Goal: Information Seeking & Learning: Learn about a topic

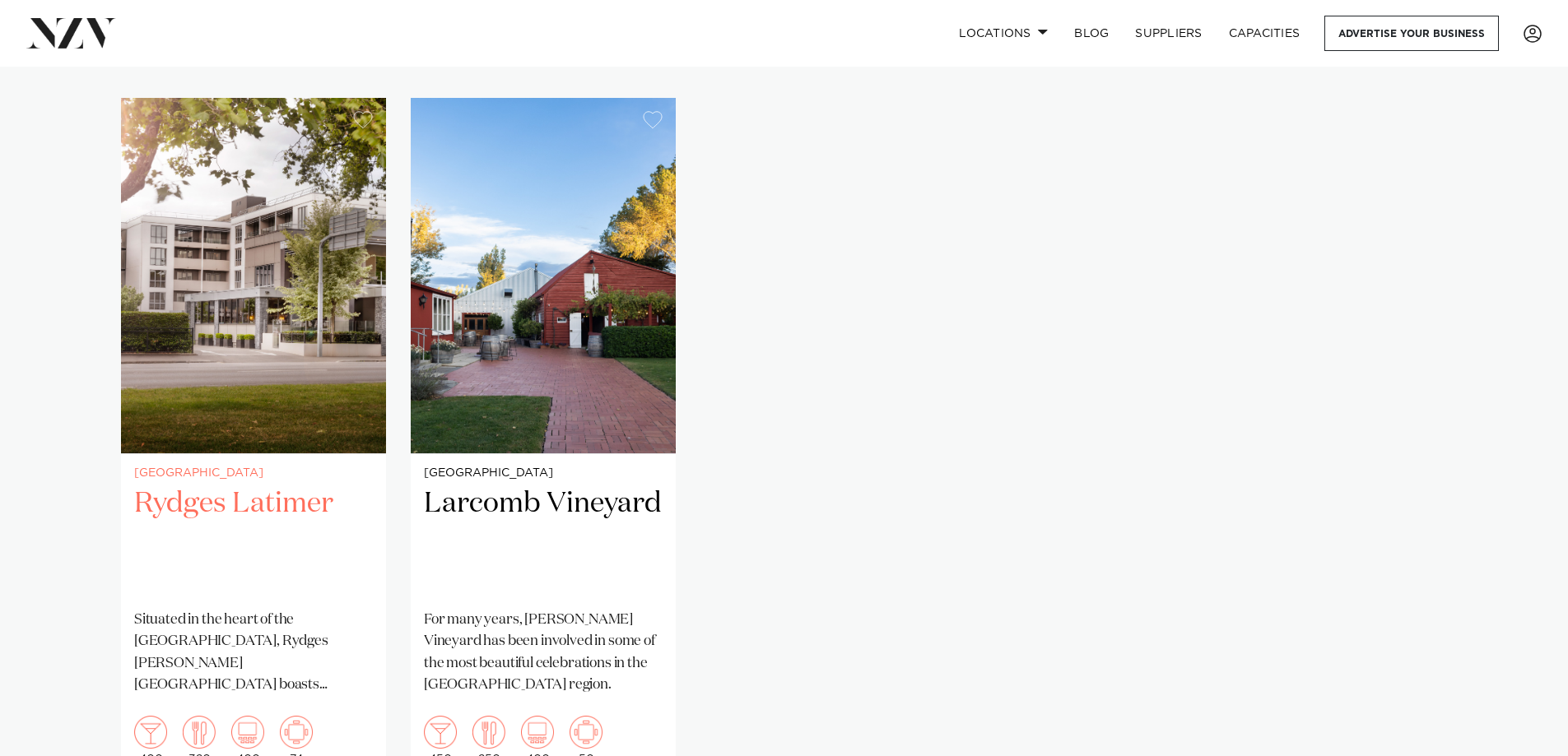
scroll to position [1152, 0]
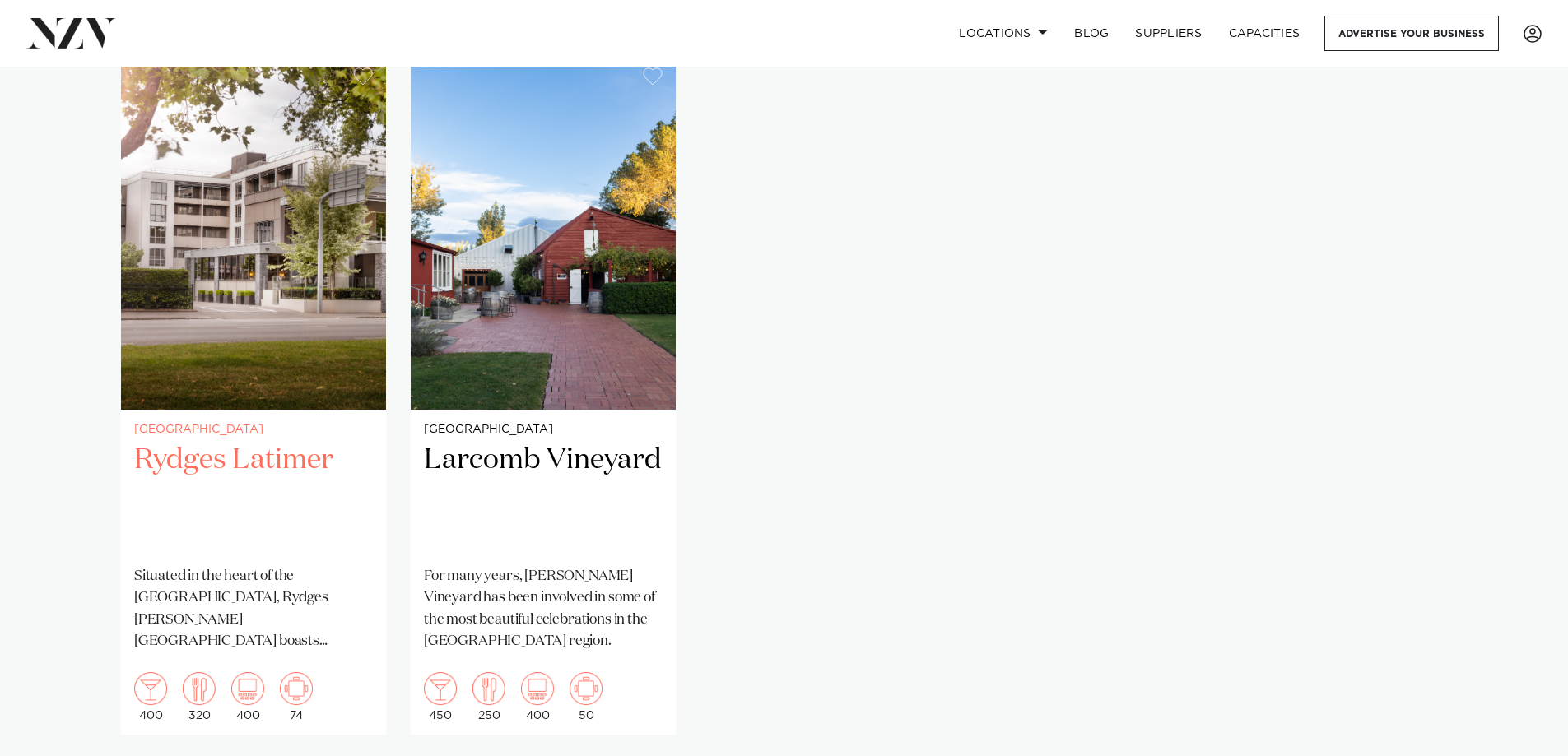
click at [292, 311] on img "1 / 2" at bounding box center [253, 232] width 265 height 356
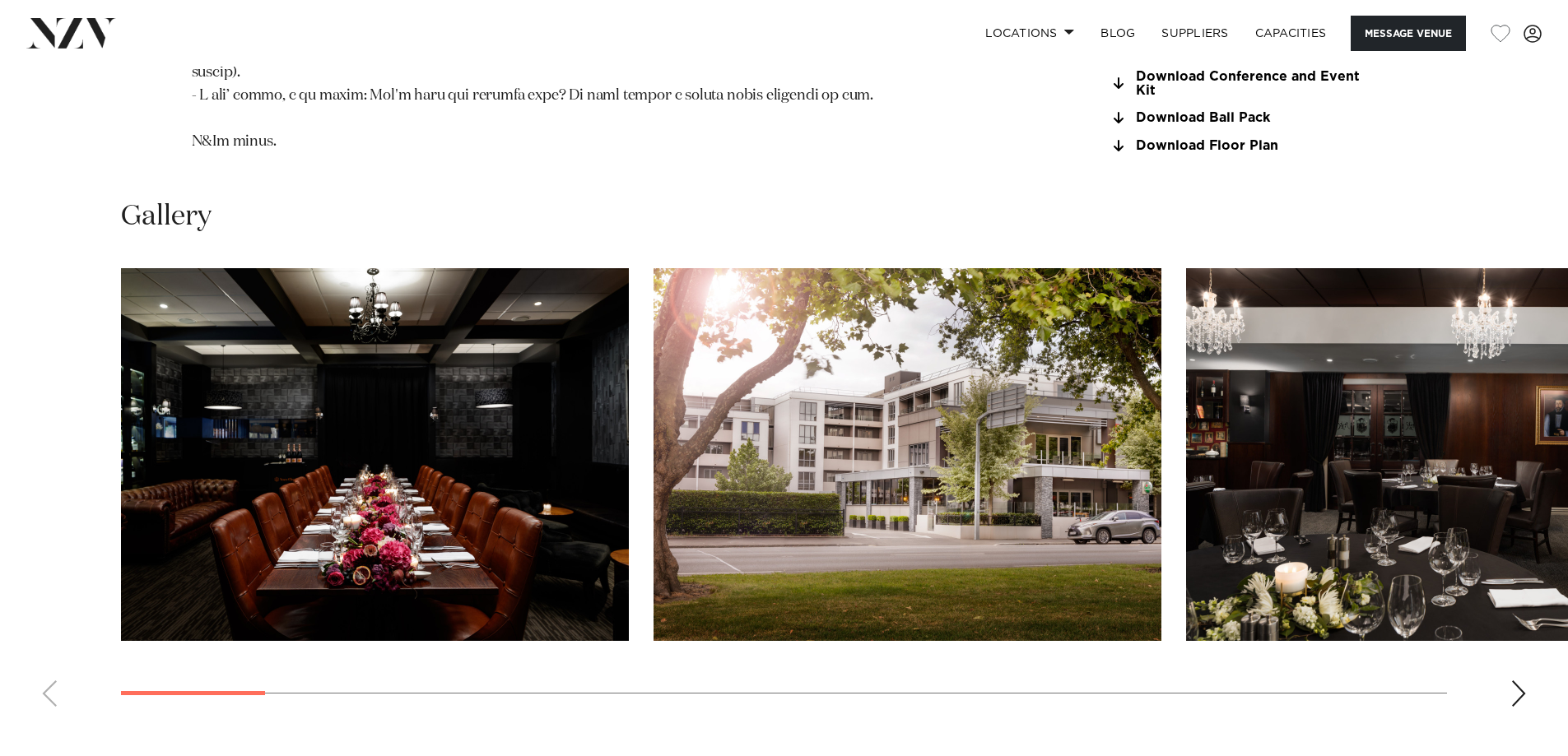
scroll to position [1975, 0]
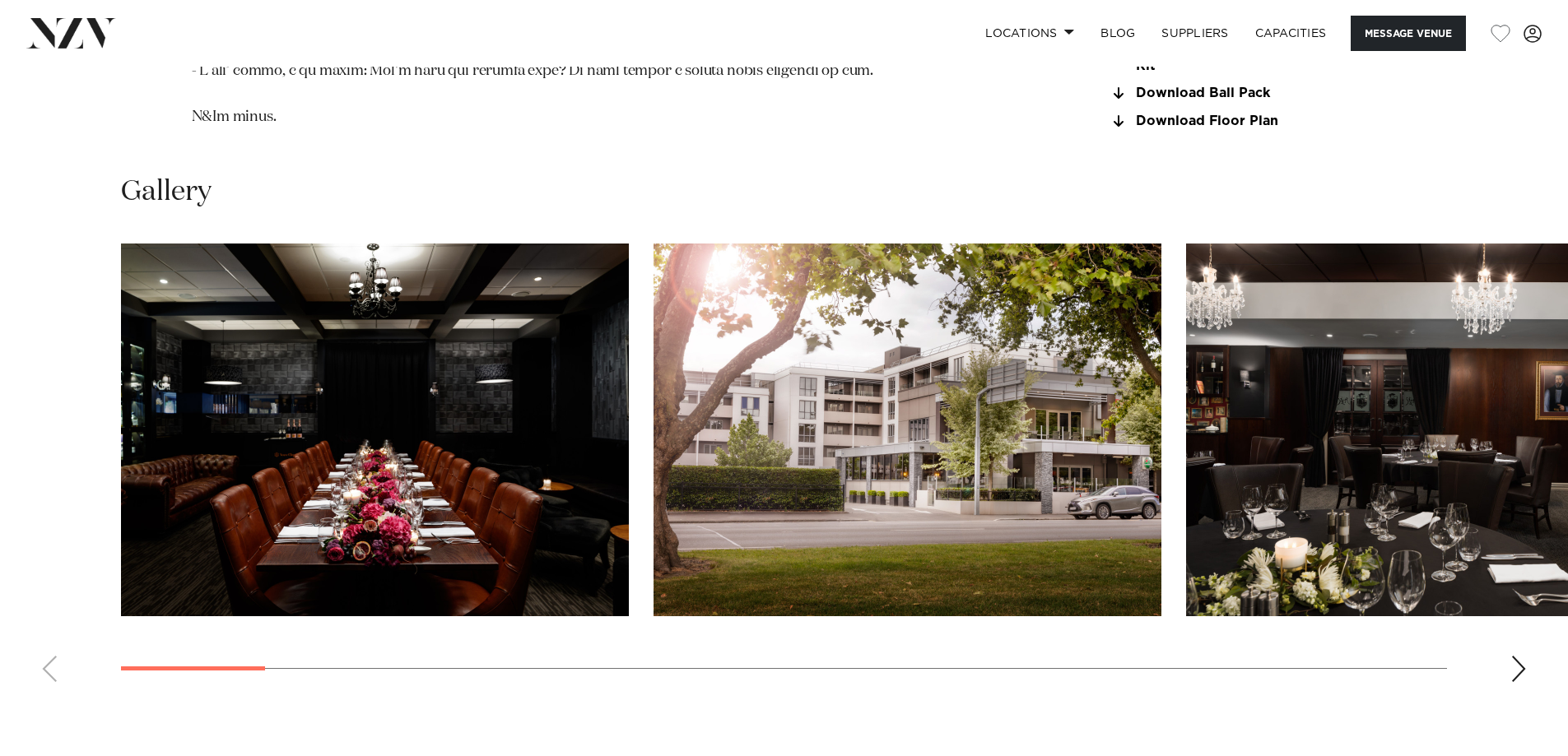
click at [1519, 656] on div "Next slide" at bounding box center [1519, 669] width 16 height 26
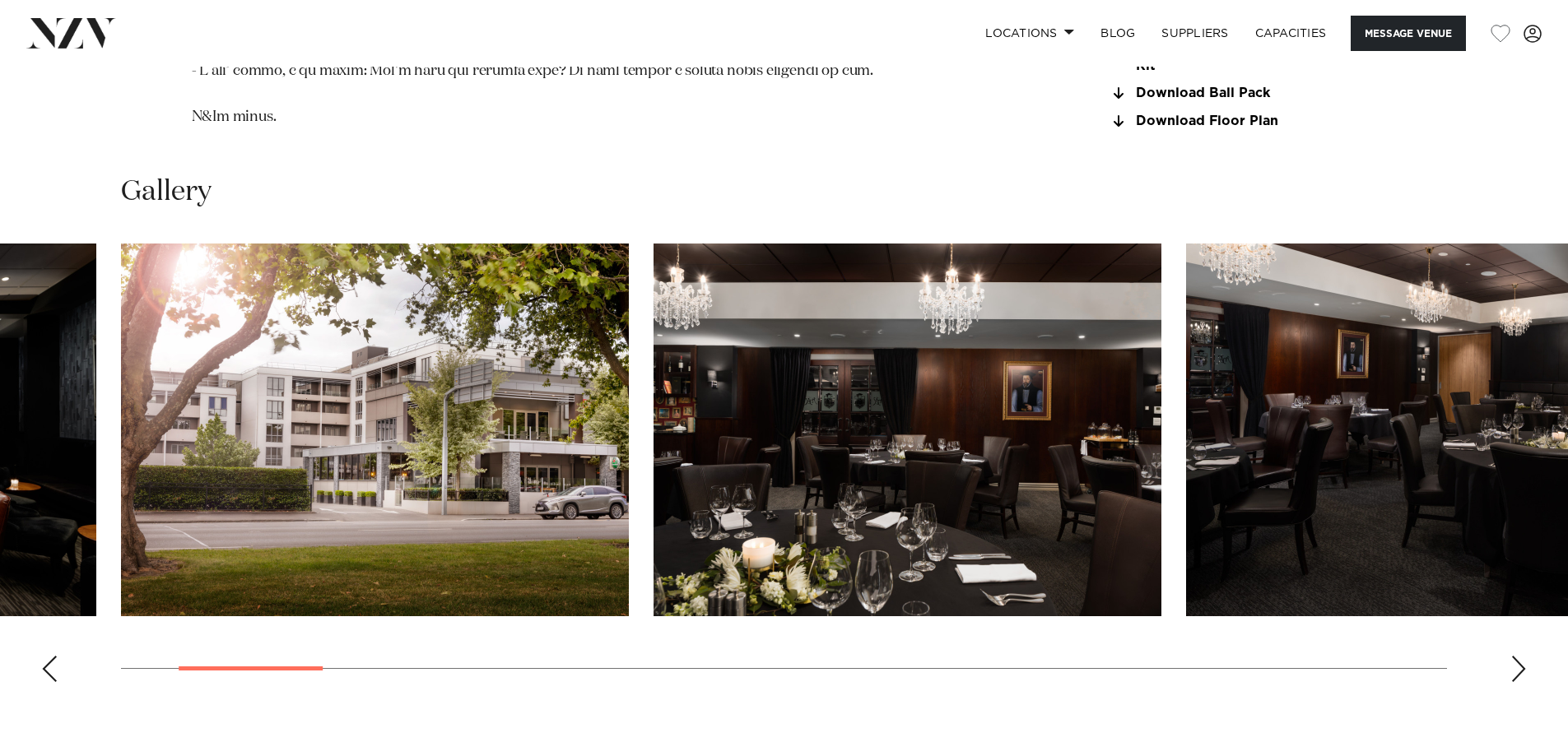
click at [1520, 656] on div "Next slide" at bounding box center [1519, 669] width 16 height 26
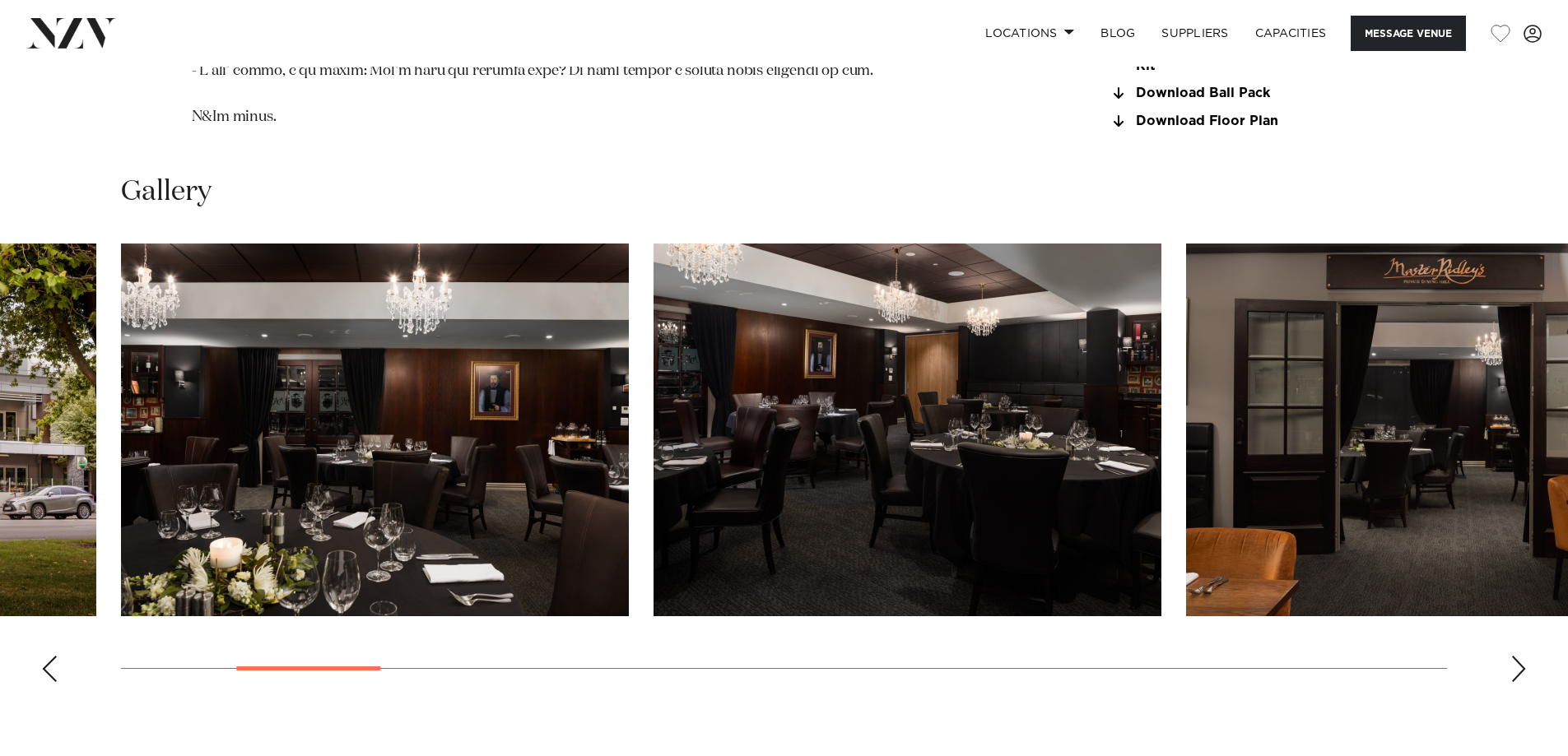
click at [1520, 656] on div "Next slide" at bounding box center [1519, 669] width 16 height 26
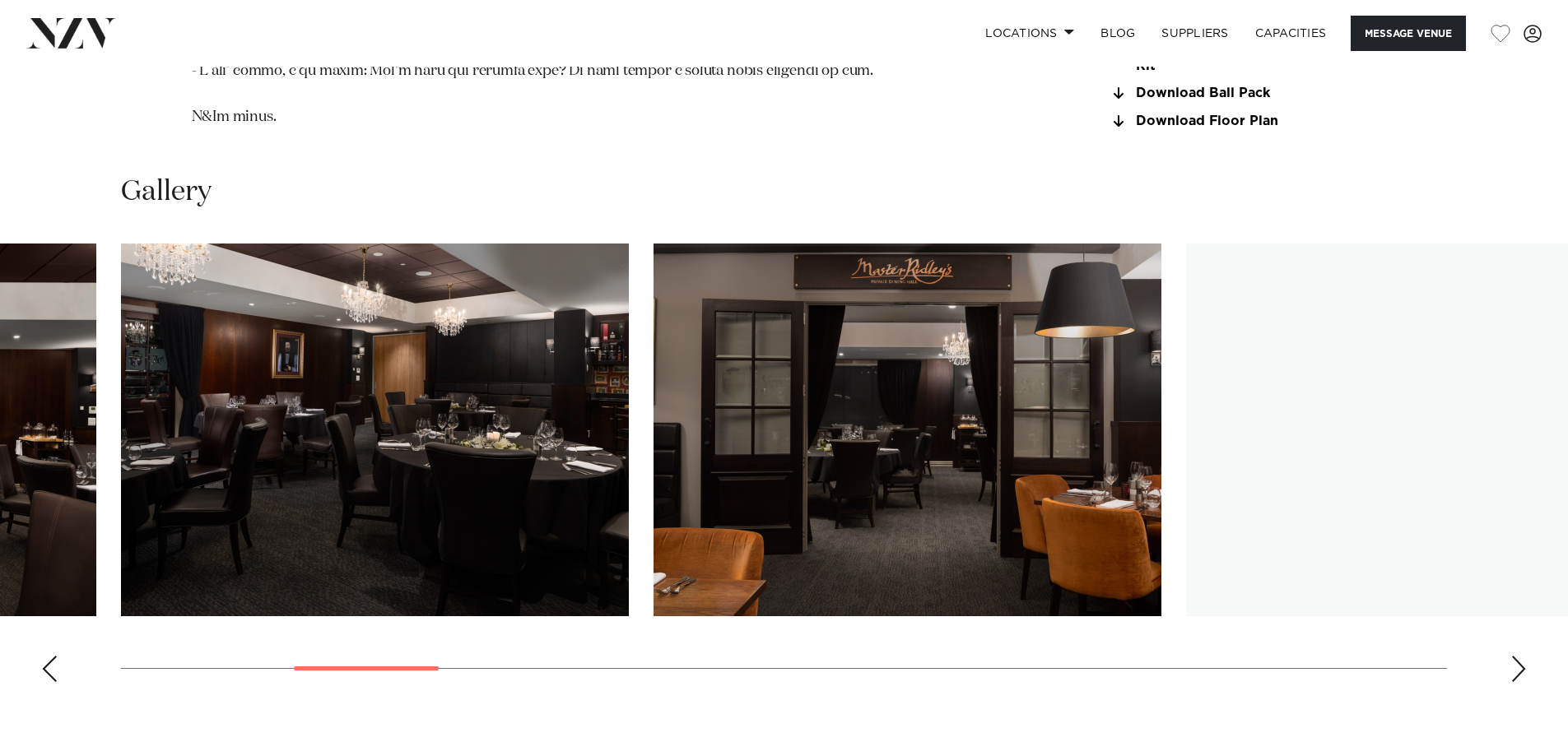
click at [1520, 656] on div "Next slide" at bounding box center [1519, 669] width 16 height 26
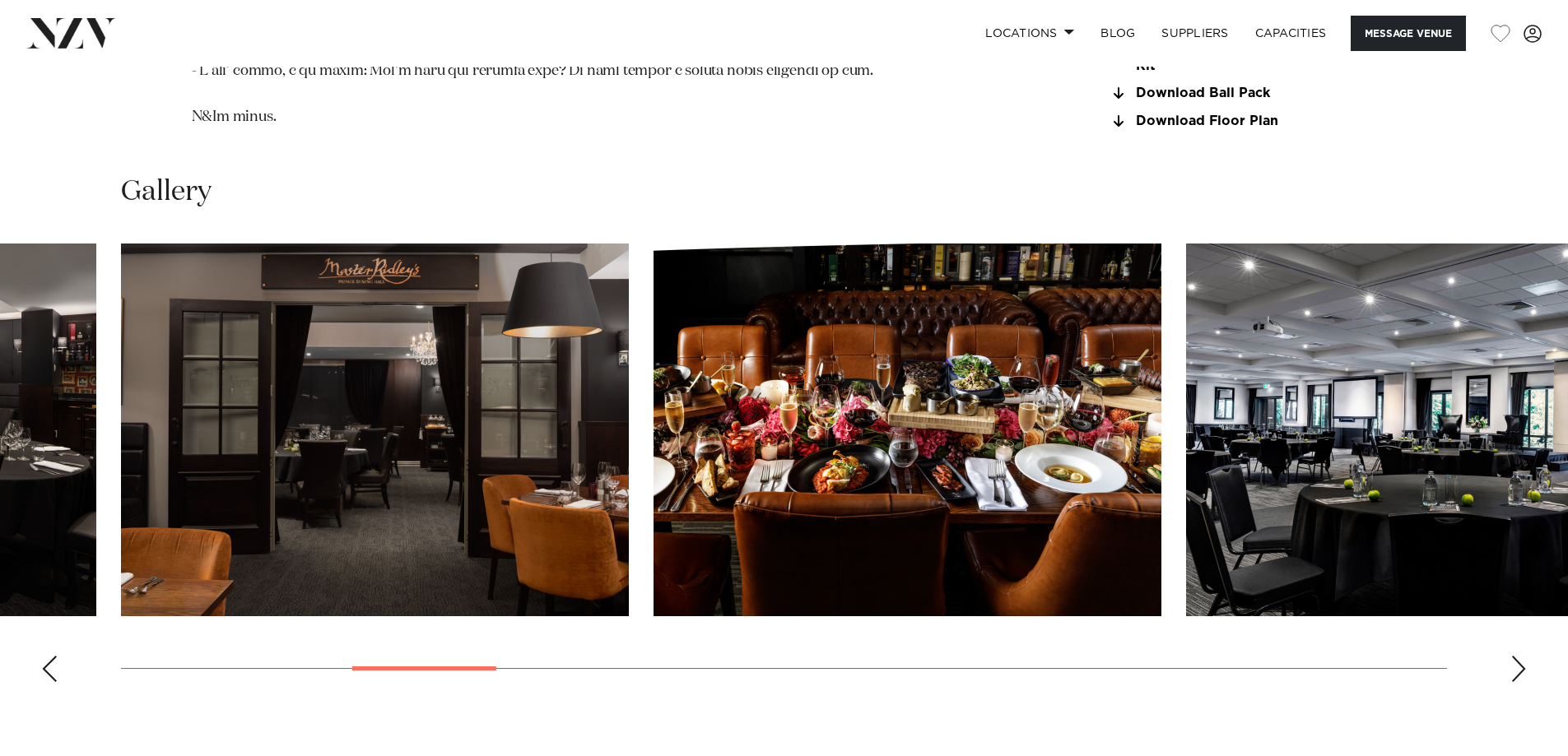
click at [1519, 656] on div "Next slide" at bounding box center [1519, 669] width 16 height 26
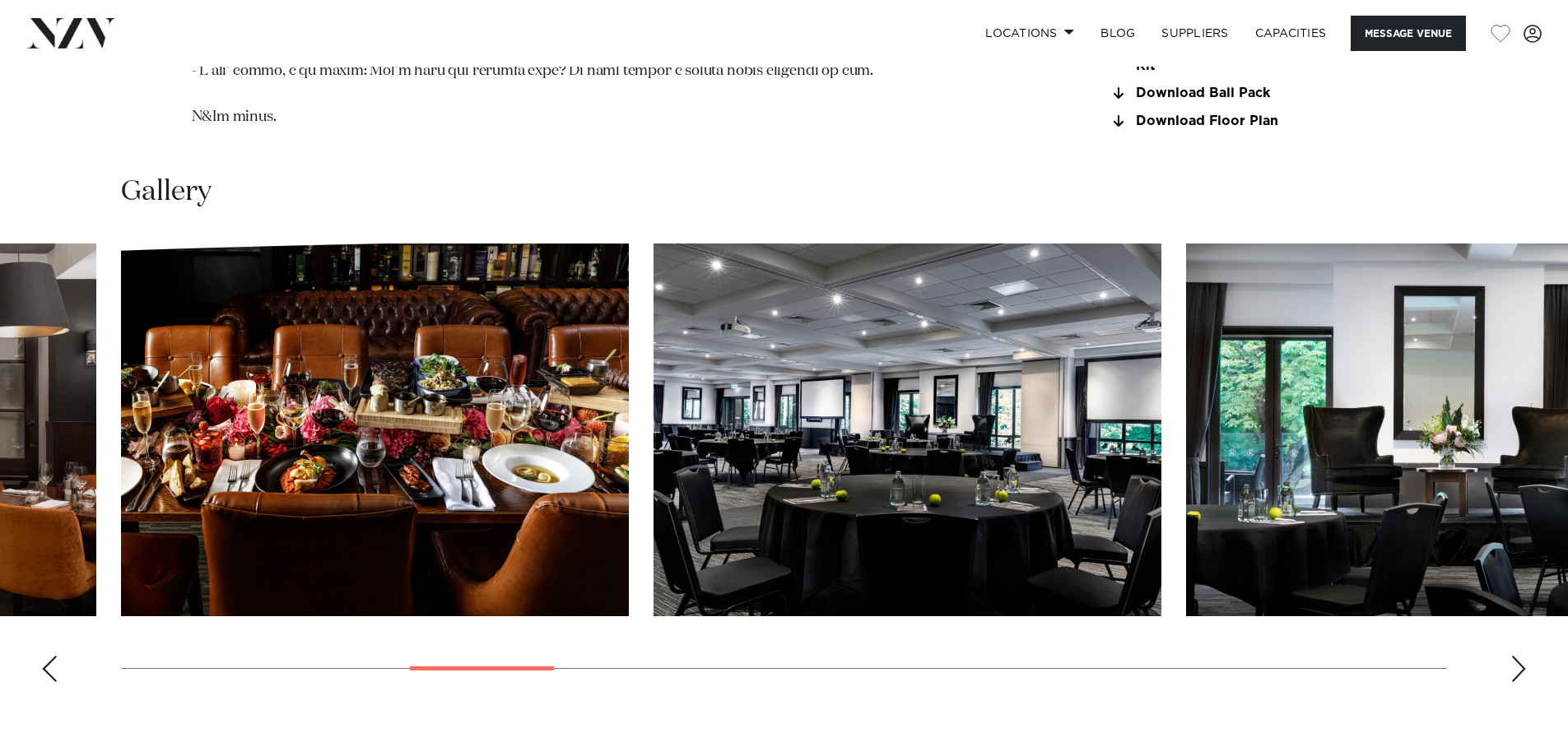
click at [1519, 656] on div "Next slide" at bounding box center [1519, 669] width 16 height 26
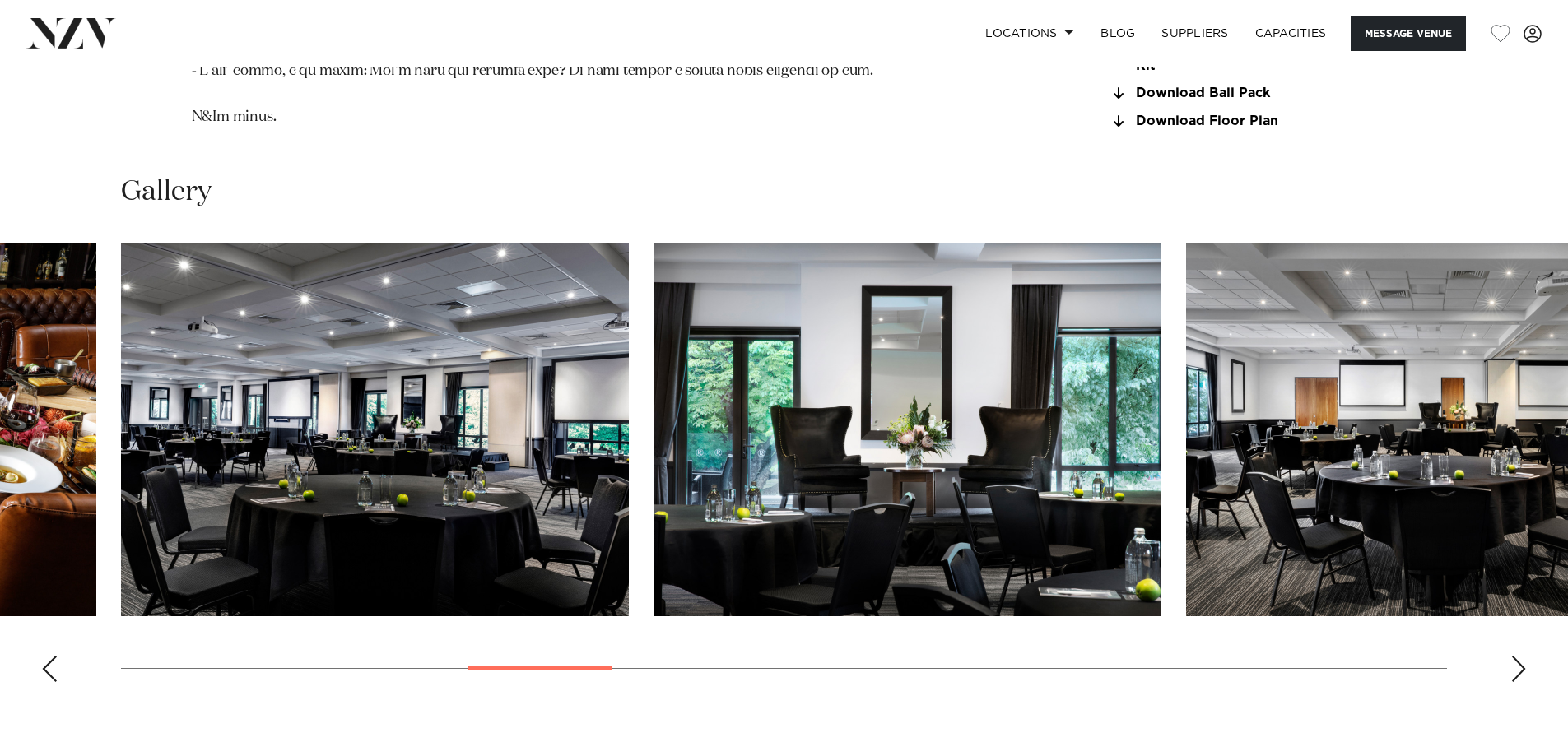
click at [1519, 656] on div "Next slide" at bounding box center [1519, 669] width 16 height 26
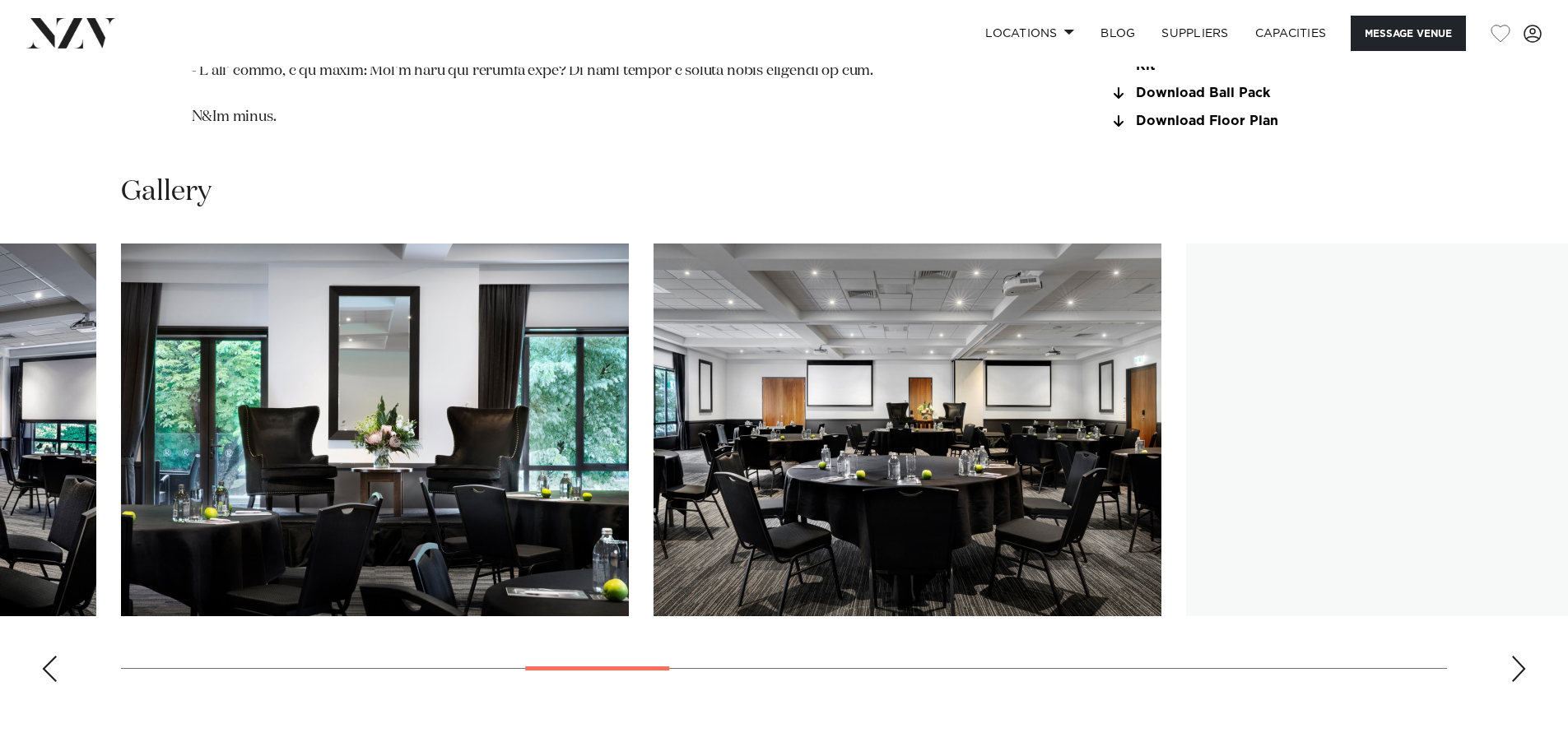
click at [1519, 656] on div "Next slide" at bounding box center [1519, 669] width 16 height 26
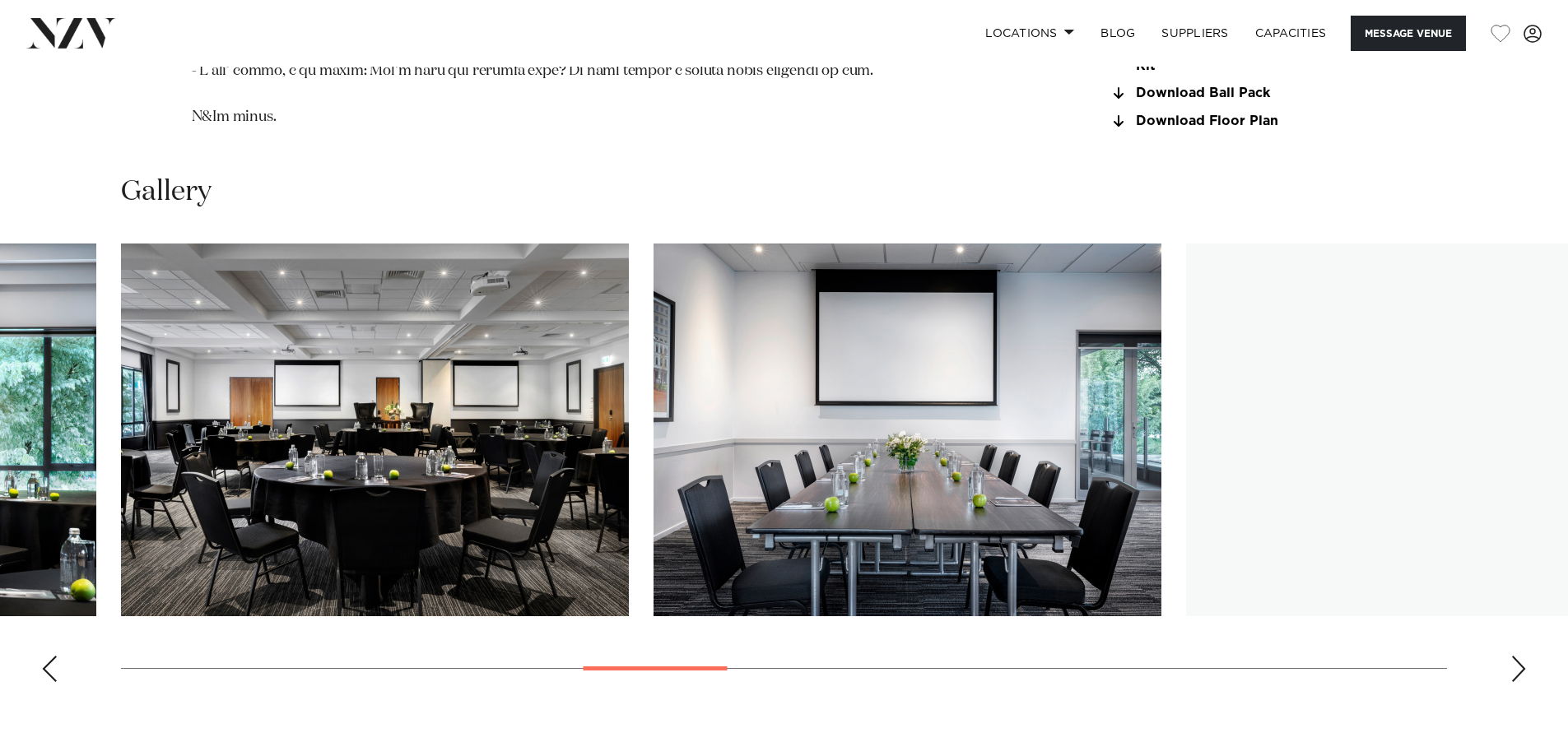
click at [1519, 656] on div "Next slide" at bounding box center [1519, 669] width 16 height 26
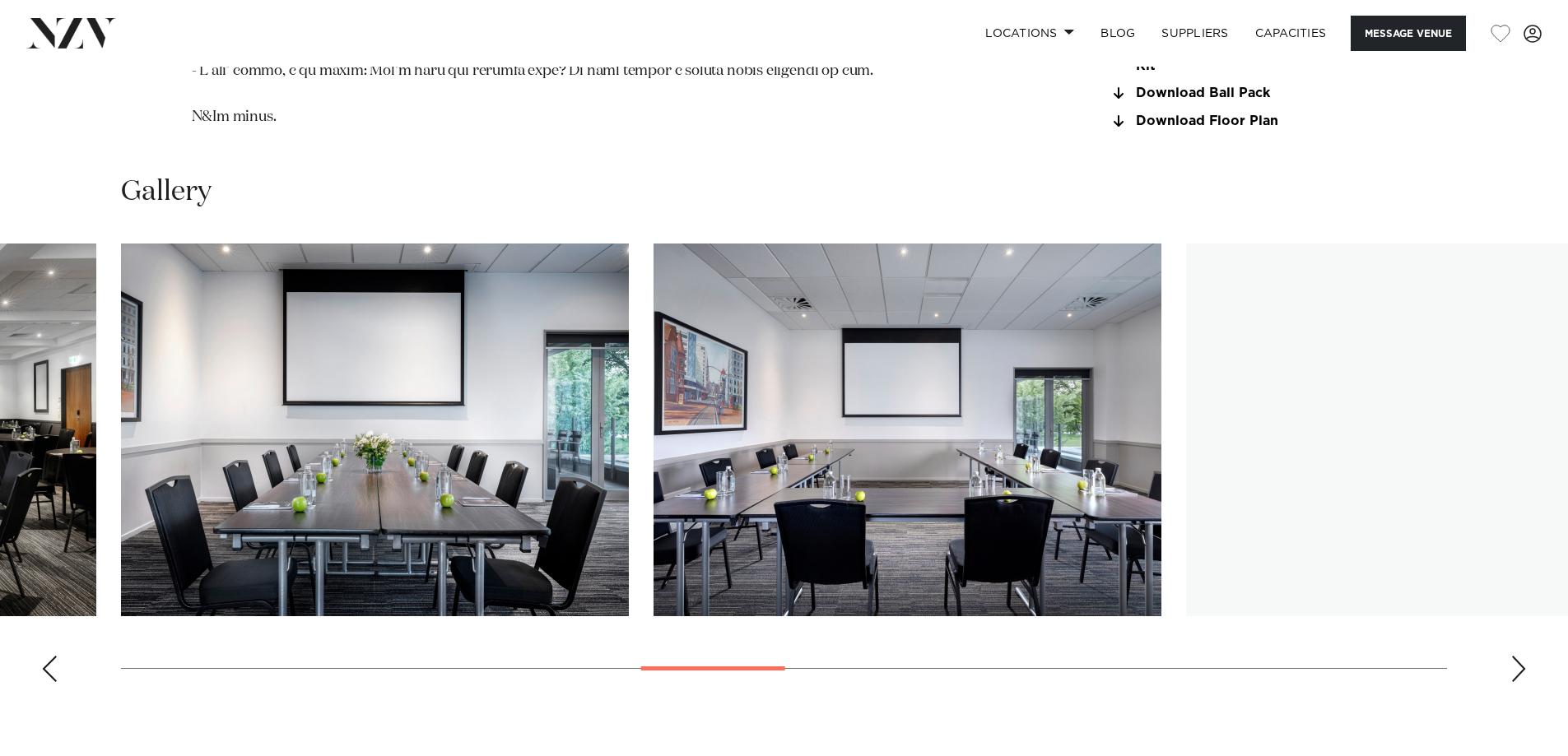
click at [1519, 656] on div "Next slide" at bounding box center [1519, 669] width 16 height 26
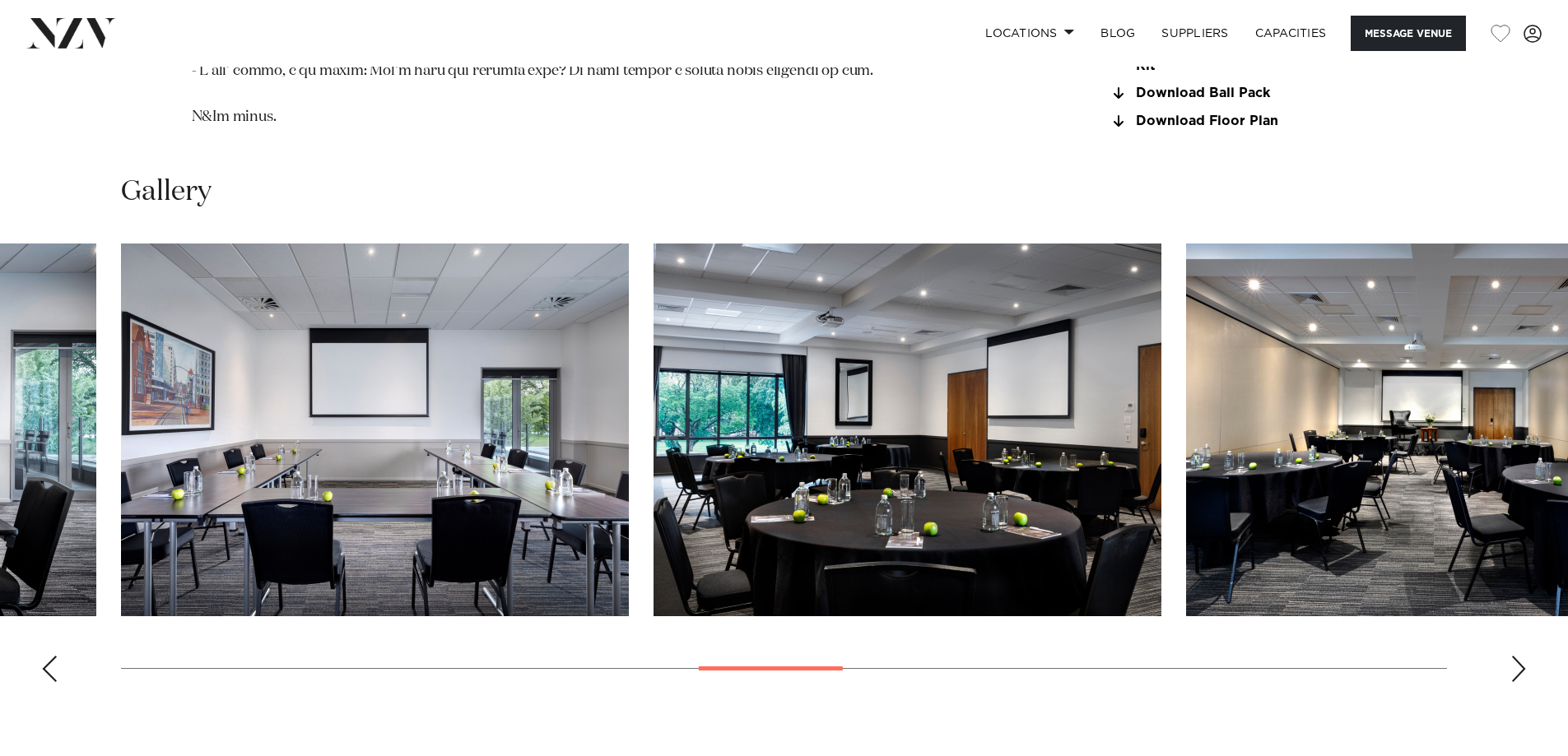
click at [1519, 656] on div "Next slide" at bounding box center [1519, 669] width 16 height 26
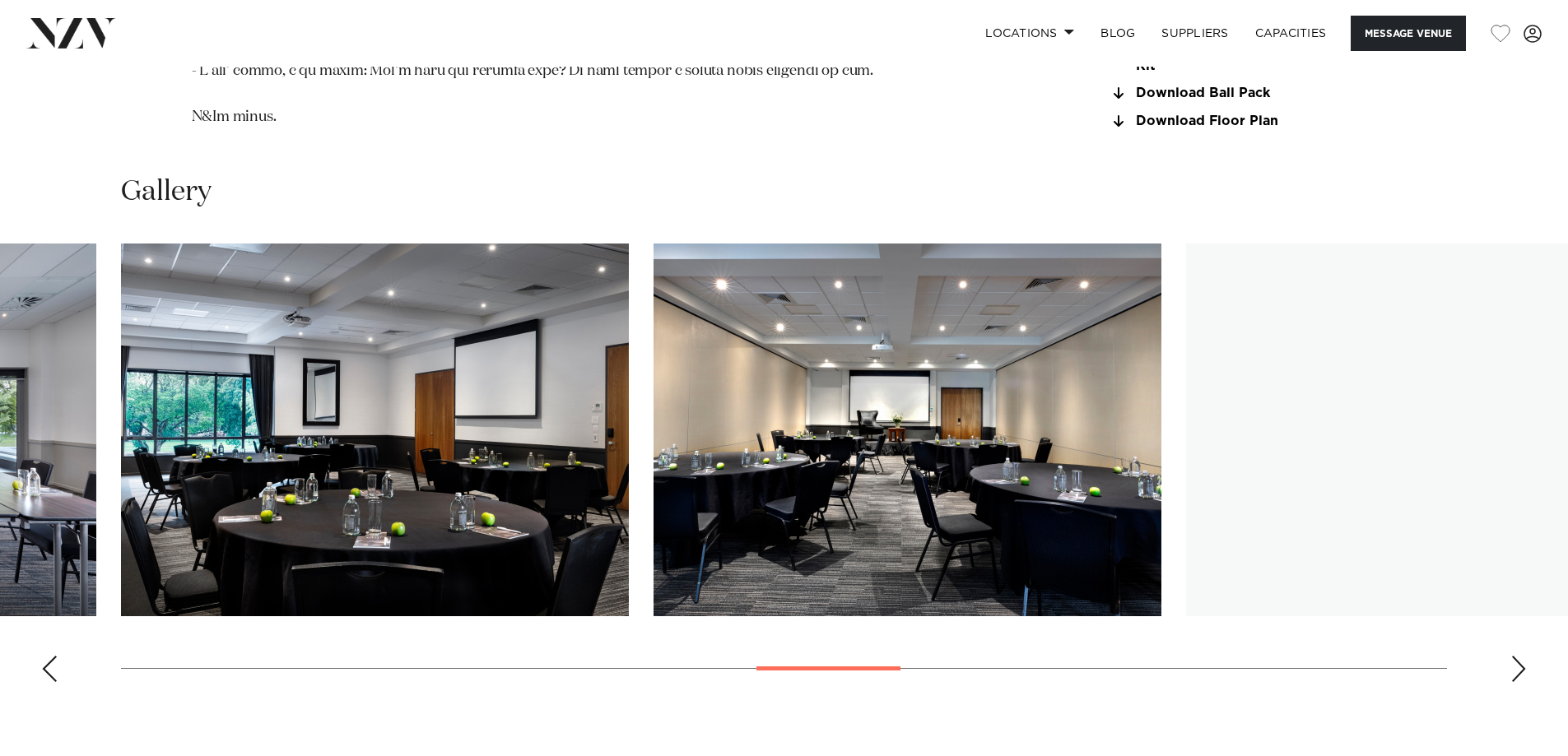
click at [1519, 656] on div "Next slide" at bounding box center [1519, 669] width 16 height 26
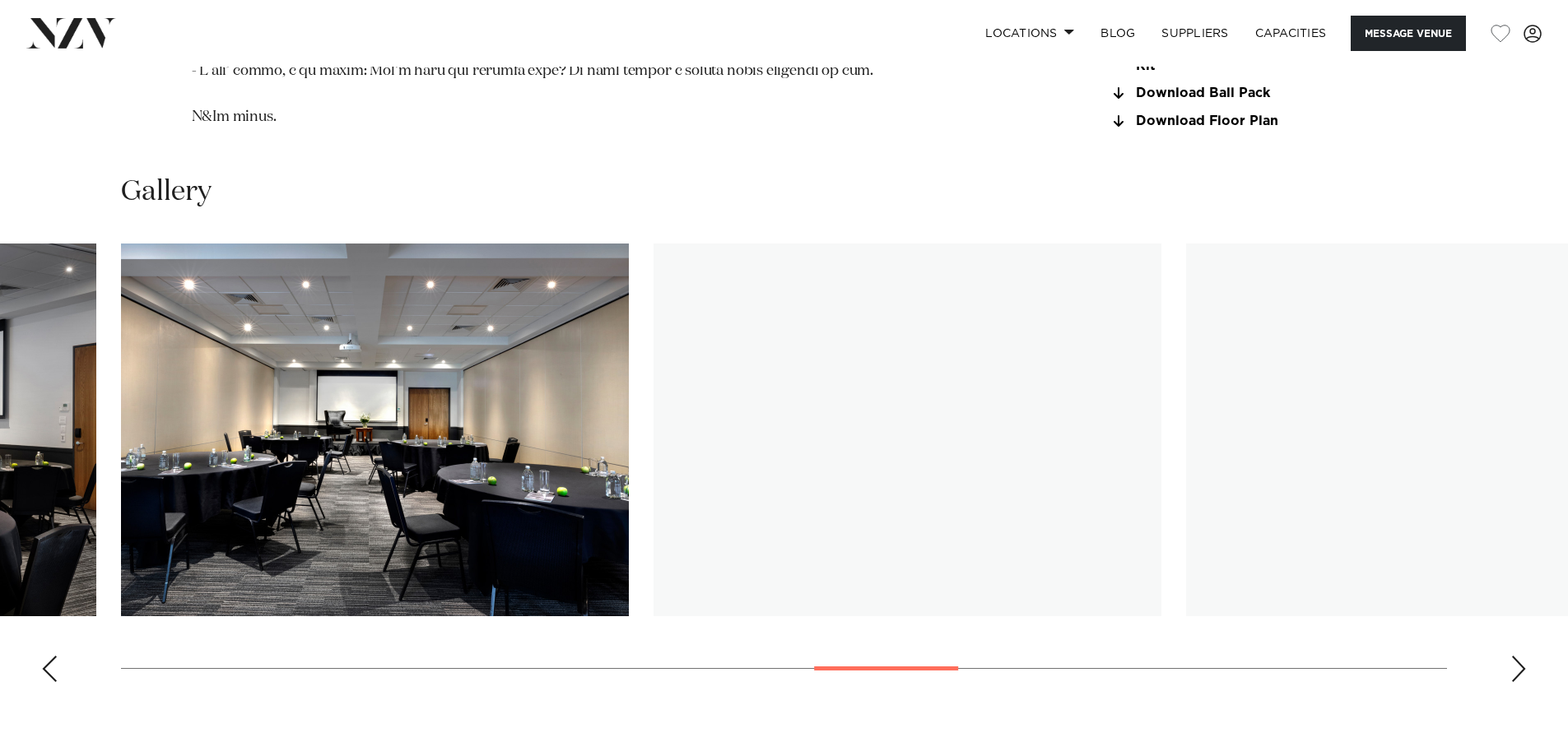
click at [1519, 656] on div "Next slide" at bounding box center [1519, 669] width 16 height 26
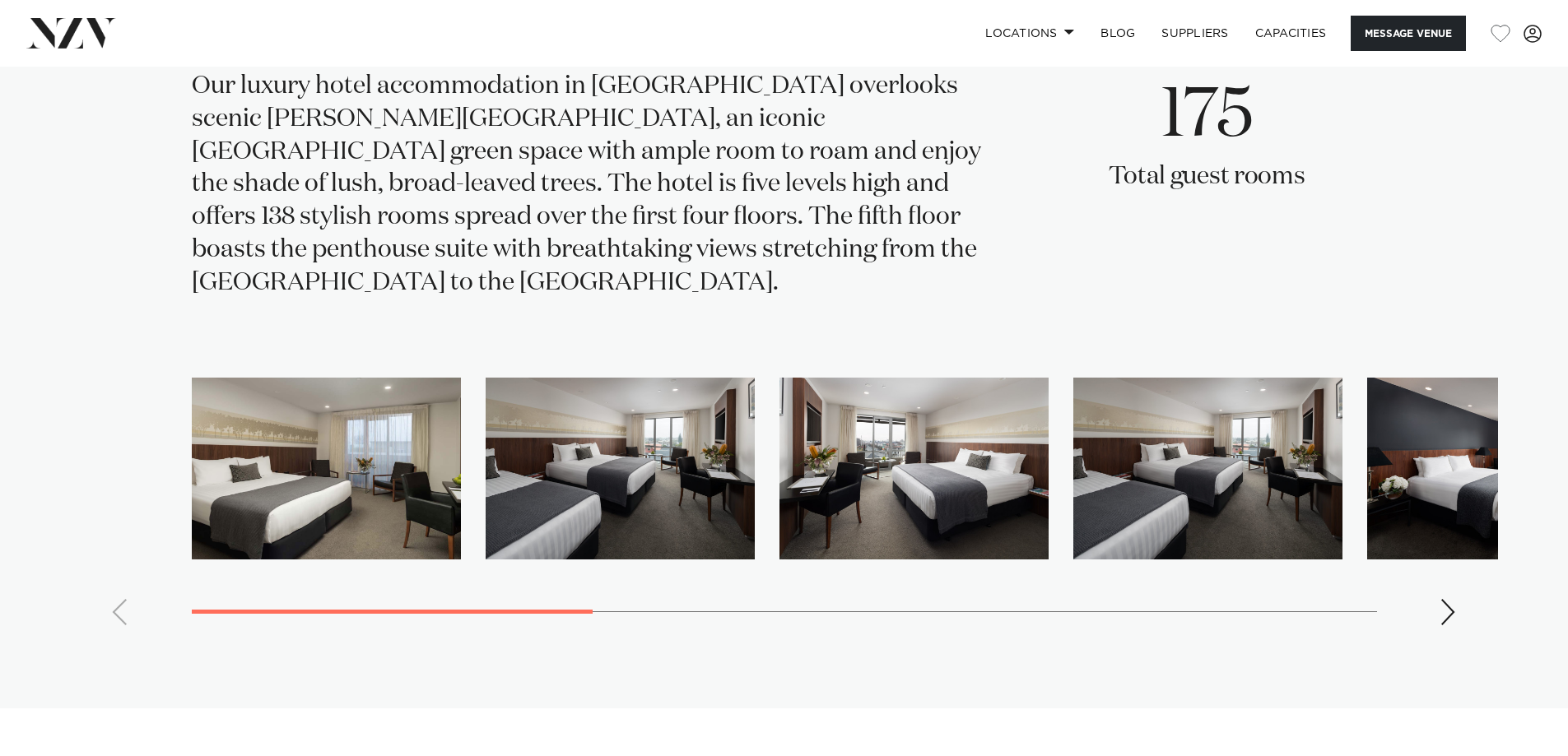
scroll to position [3292, 0]
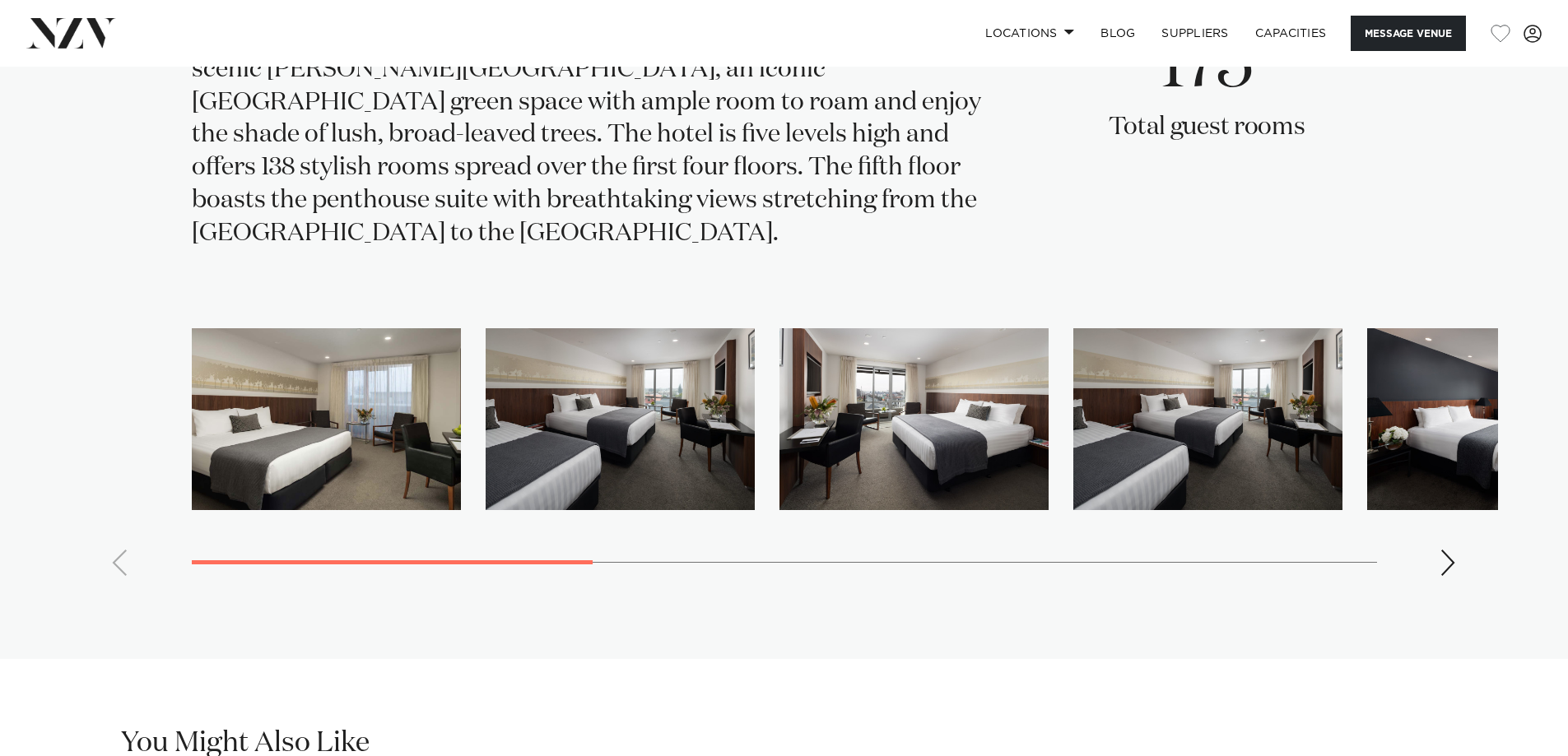
click at [362, 399] on img "1 / 12" at bounding box center [327, 419] width 269 height 182
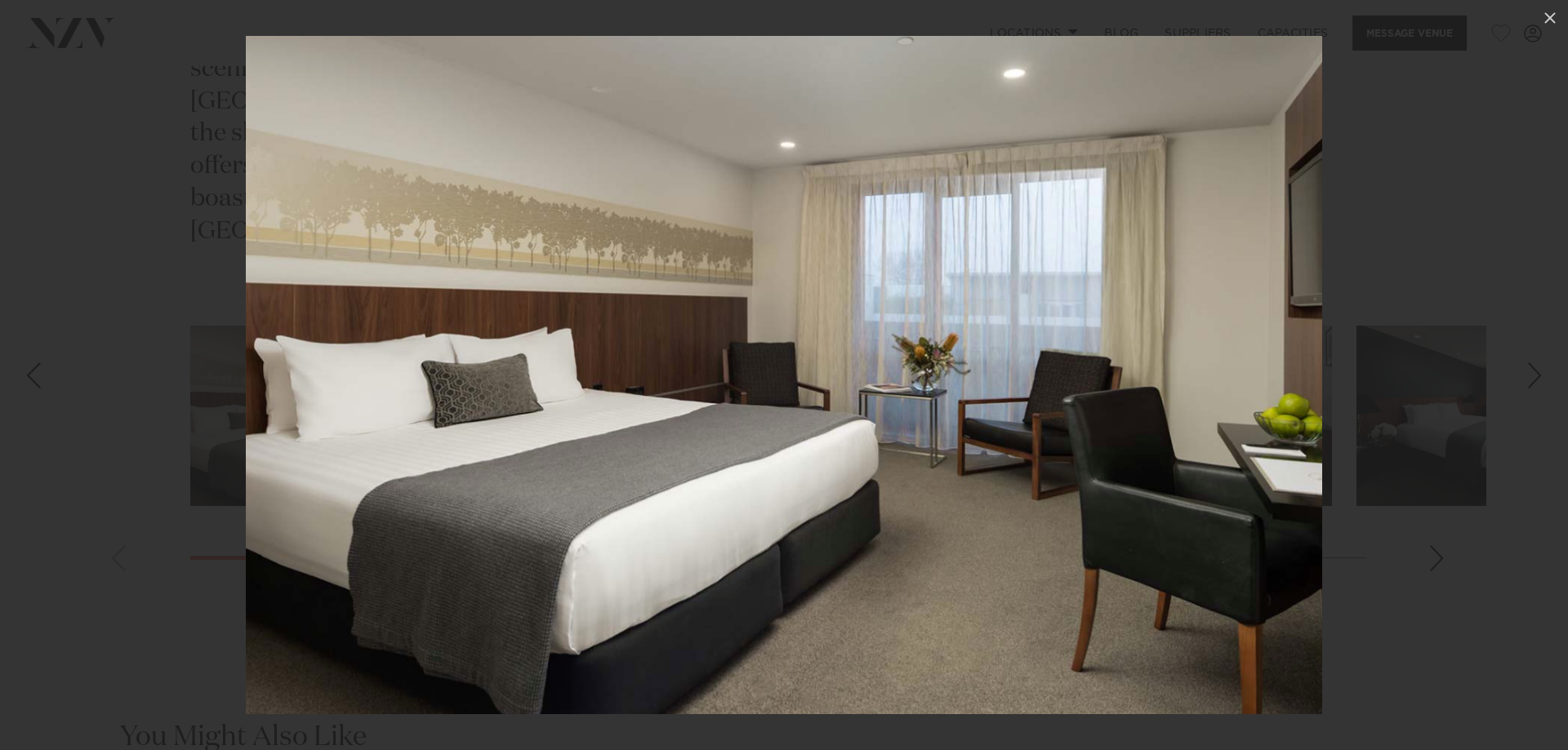
click at [1527, 372] on div "Next slide" at bounding box center [1534, 375] width 22 height 31
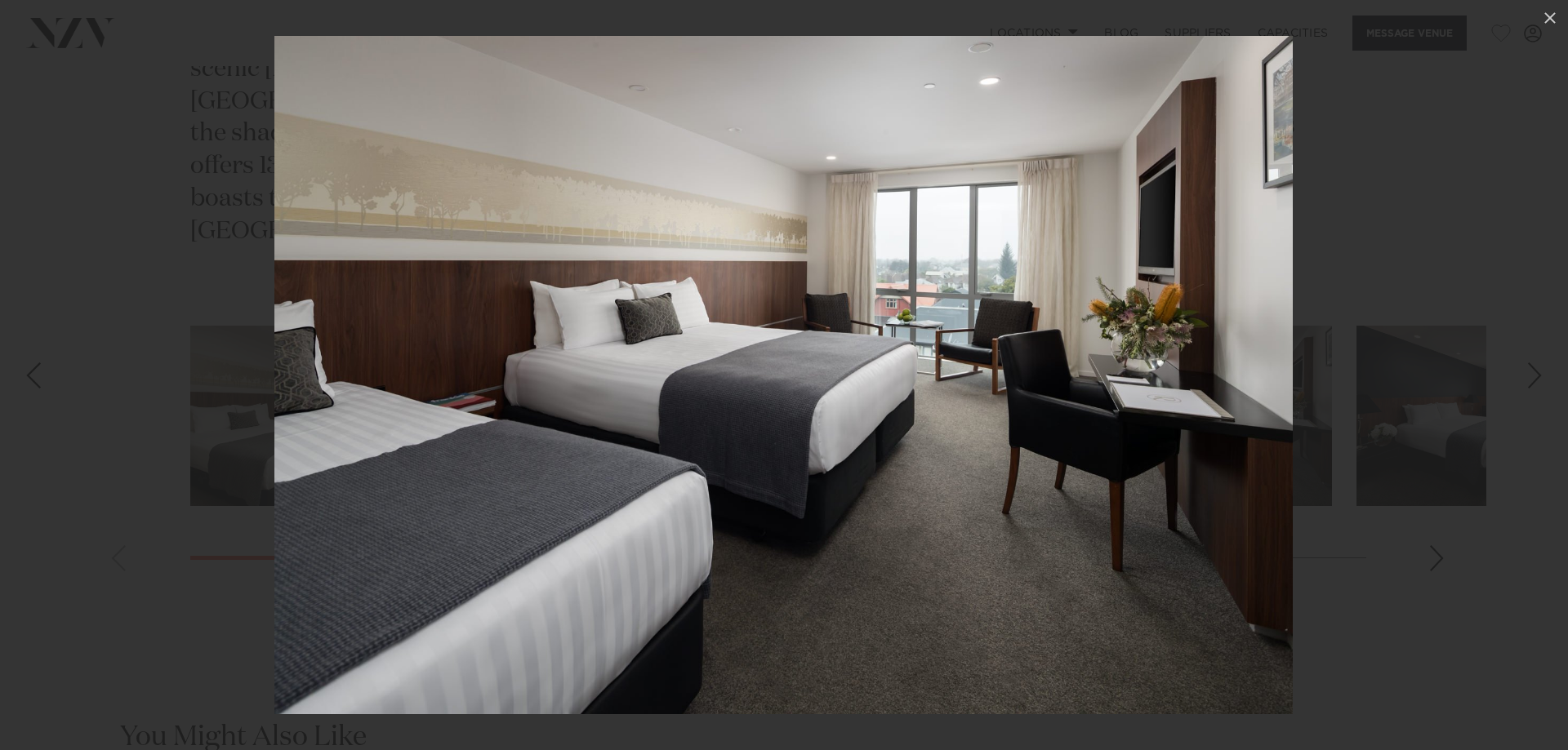
click at [1527, 372] on div "2 / 12" at bounding box center [784, 375] width 1568 height 750
click at [1540, 363] on div "Next slide" at bounding box center [1534, 375] width 22 height 31
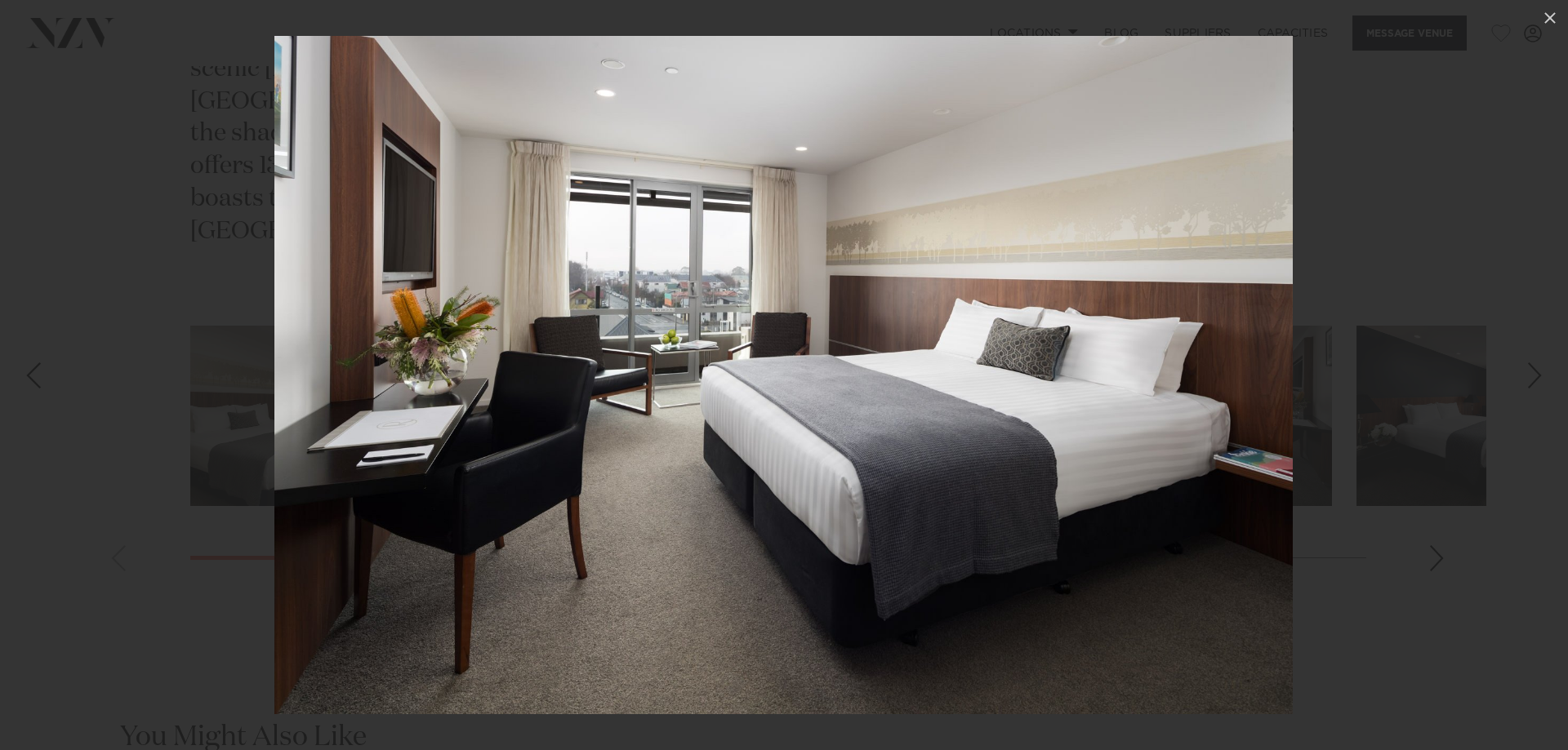
click at [1533, 371] on div "Next slide" at bounding box center [1534, 375] width 22 height 31
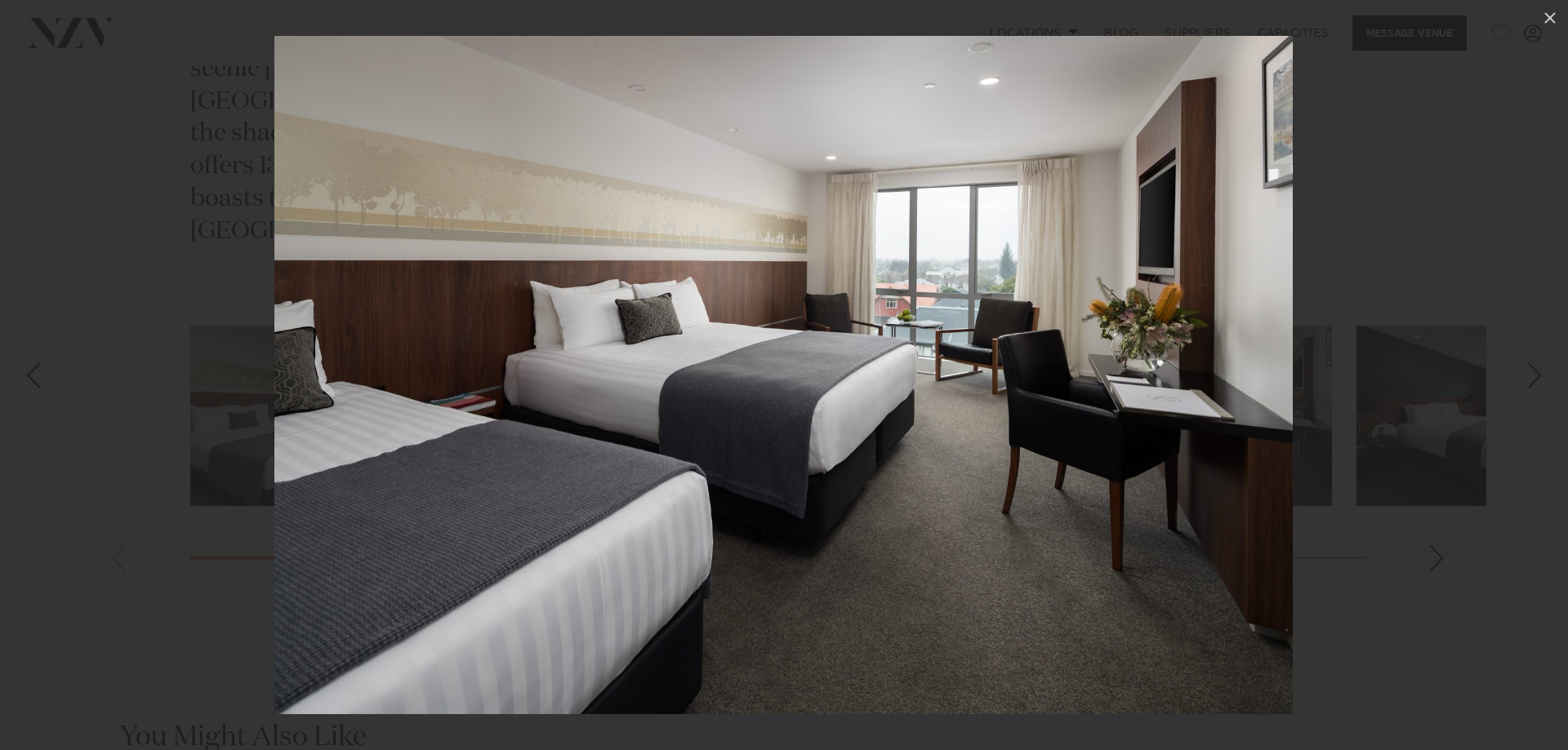
click at [1533, 371] on div "Next slide" at bounding box center [1534, 375] width 22 height 31
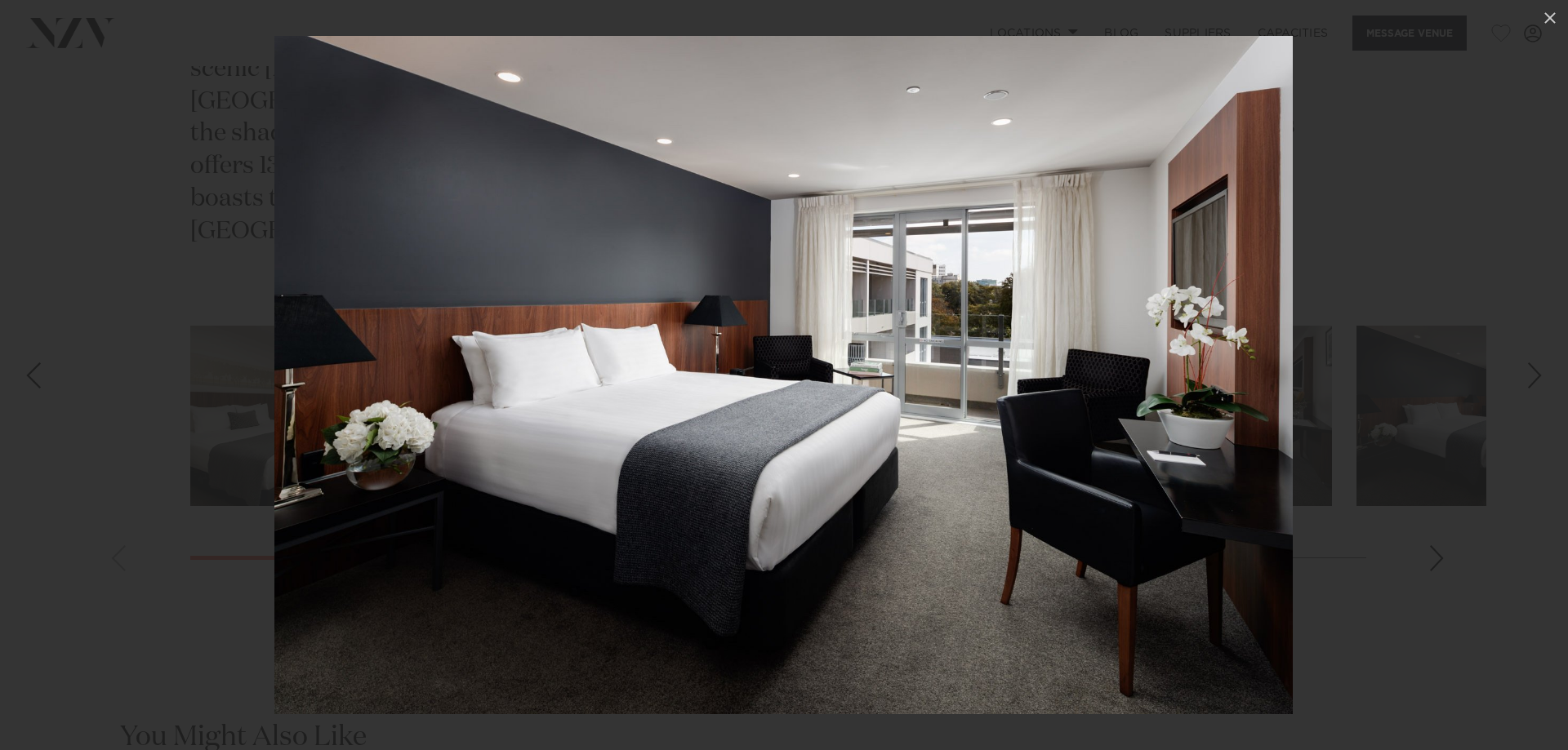
click at [1533, 371] on div "Next slide" at bounding box center [1534, 375] width 22 height 31
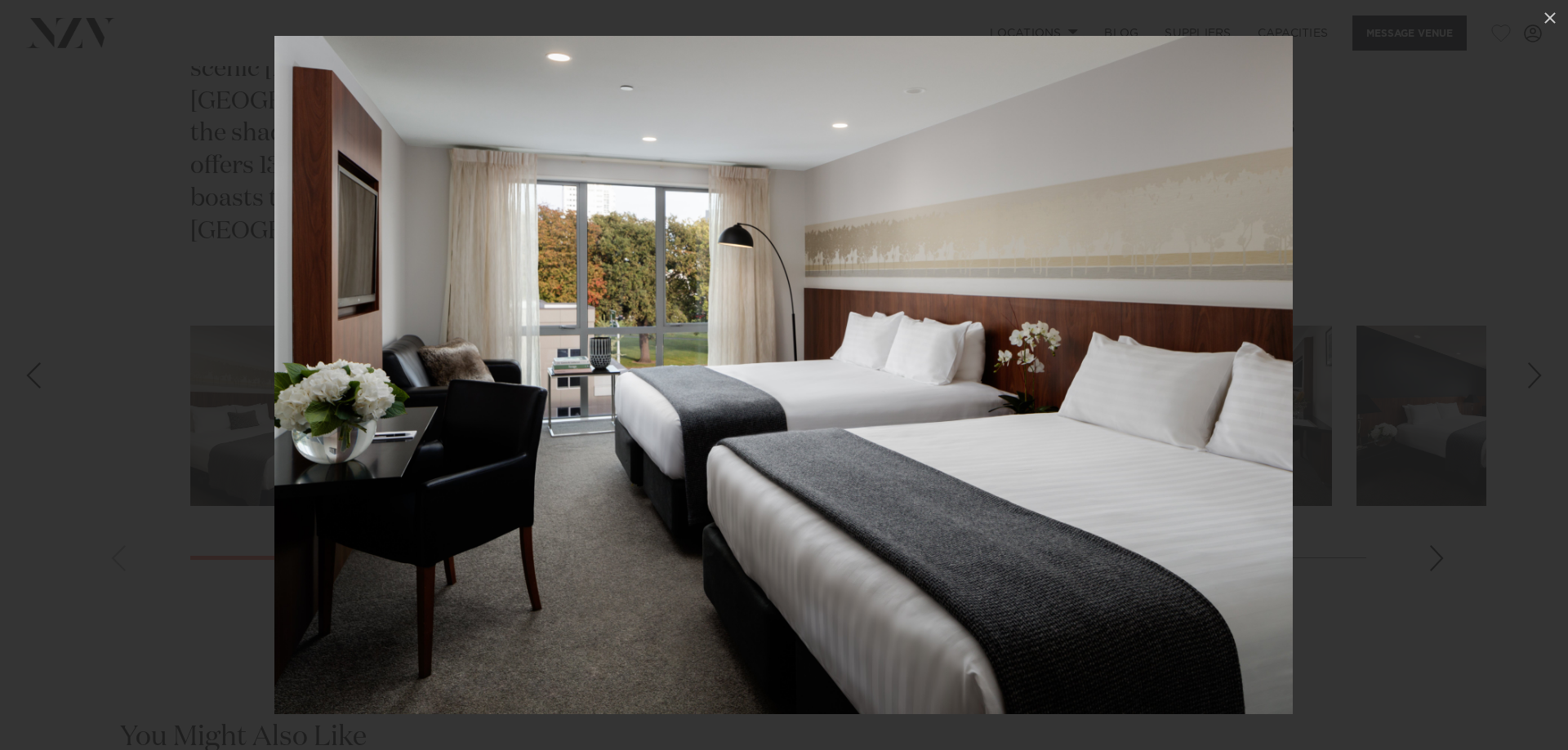
click at [1533, 371] on div "Next slide" at bounding box center [1534, 375] width 22 height 31
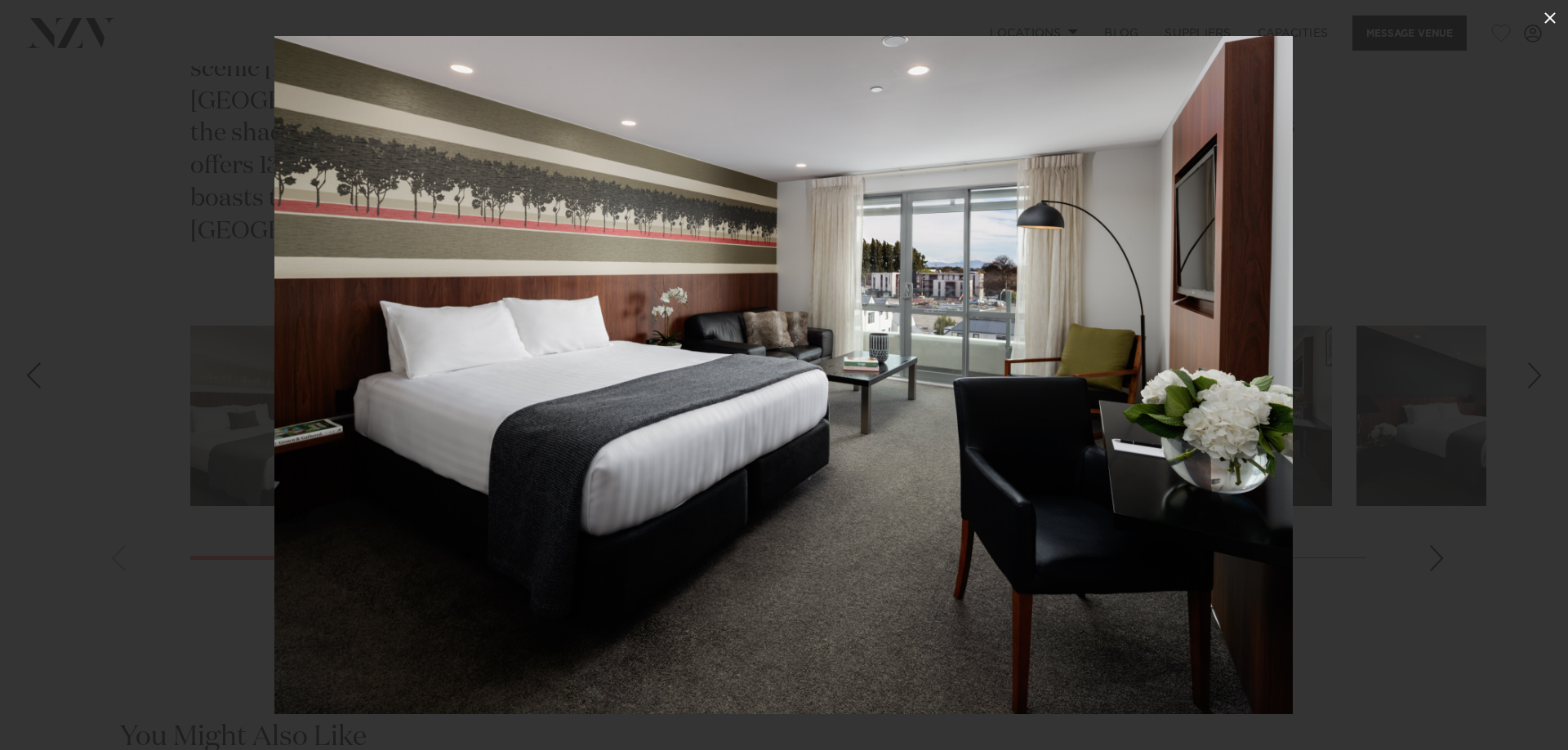
click at [1551, 20] on icon at bounding box center [1549, 18] width 12 height 12
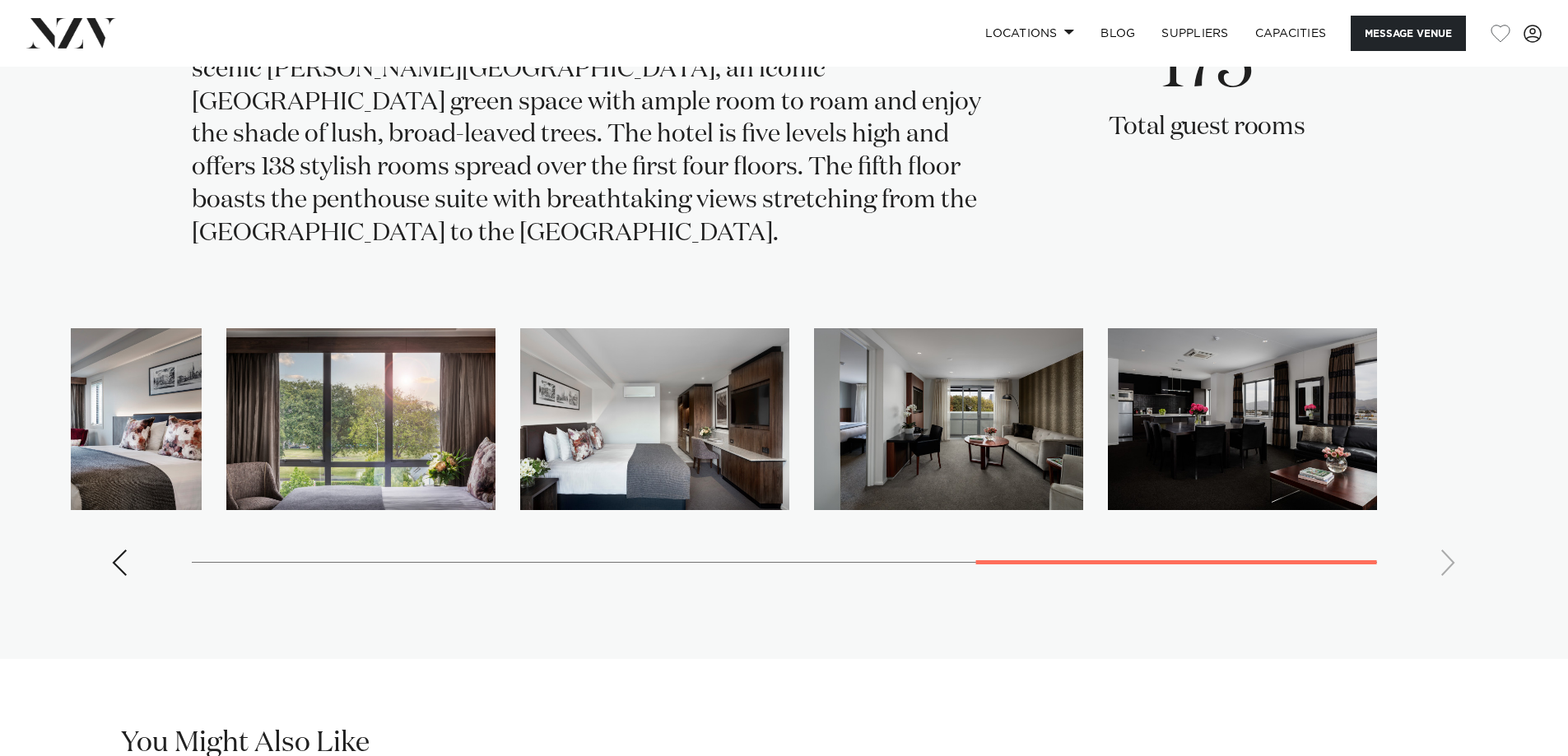
click at [1395, 504] on swiper-container at bounding box center [784, 459] width 1427 height 261
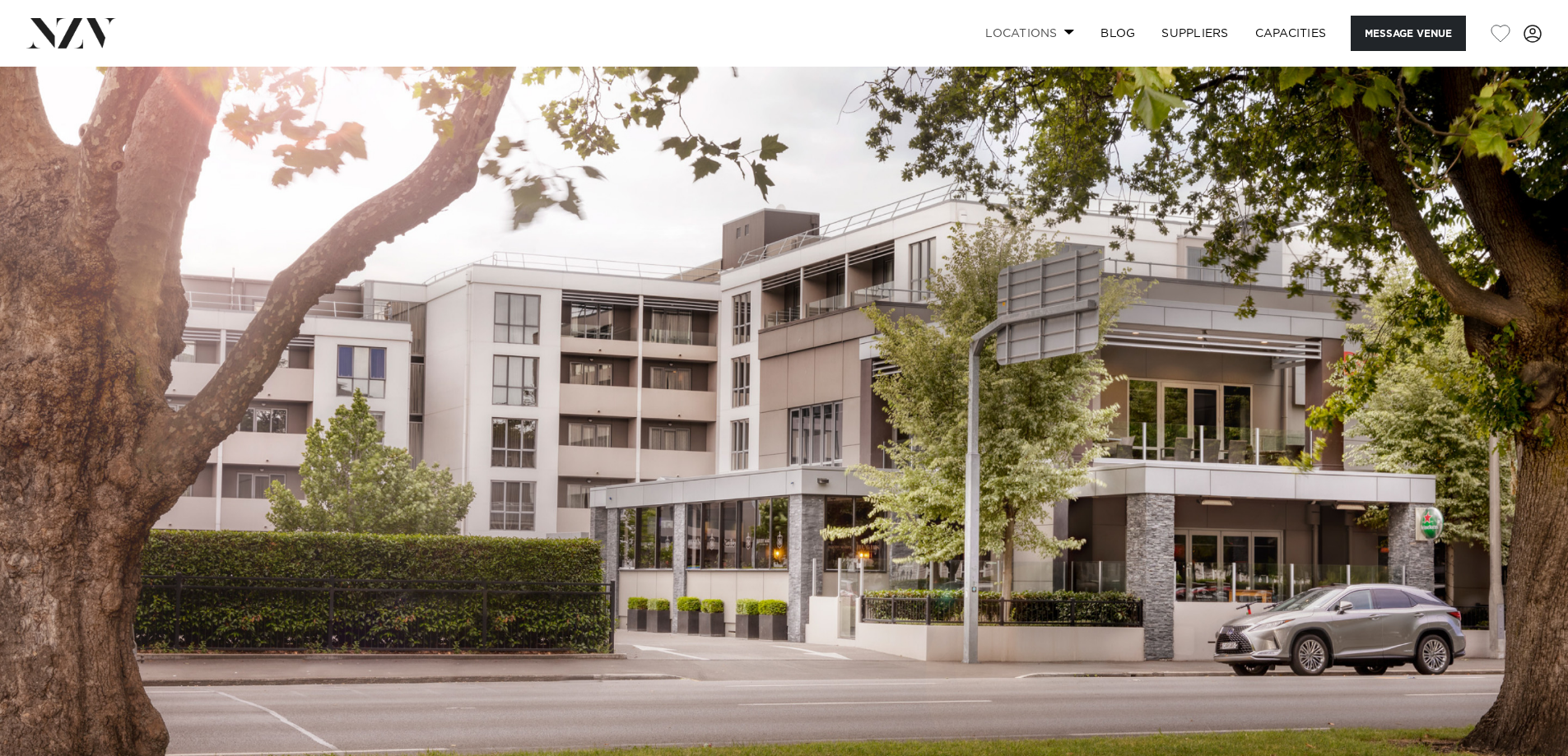
click at [1051, 31] on link "Locations" at bounding box center [1029, 32] width 115 height 35
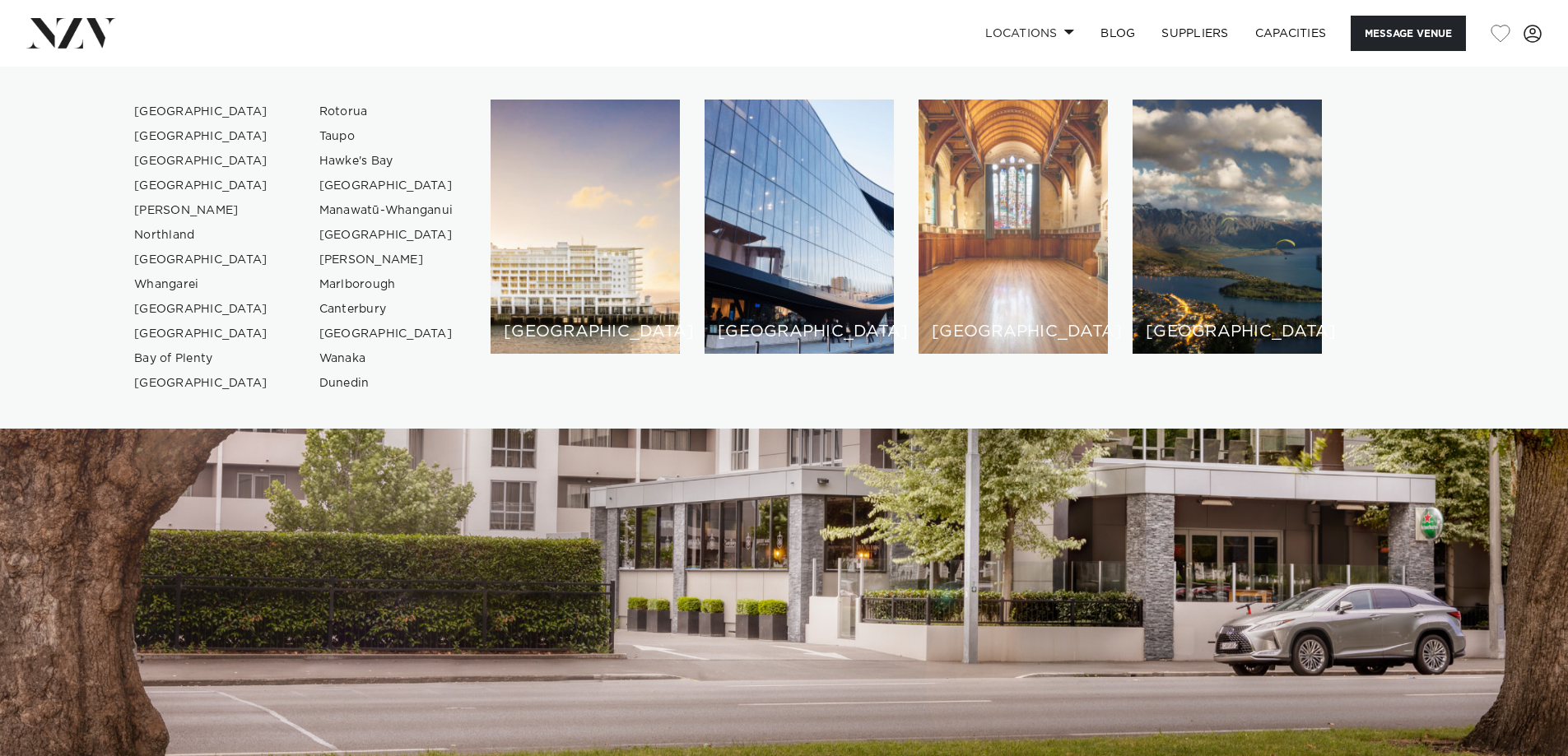
click at [985, 324] on h6 "[GEOGRAPHIC_DATA]" at bounding box center [1013, 331] width 163 height 17
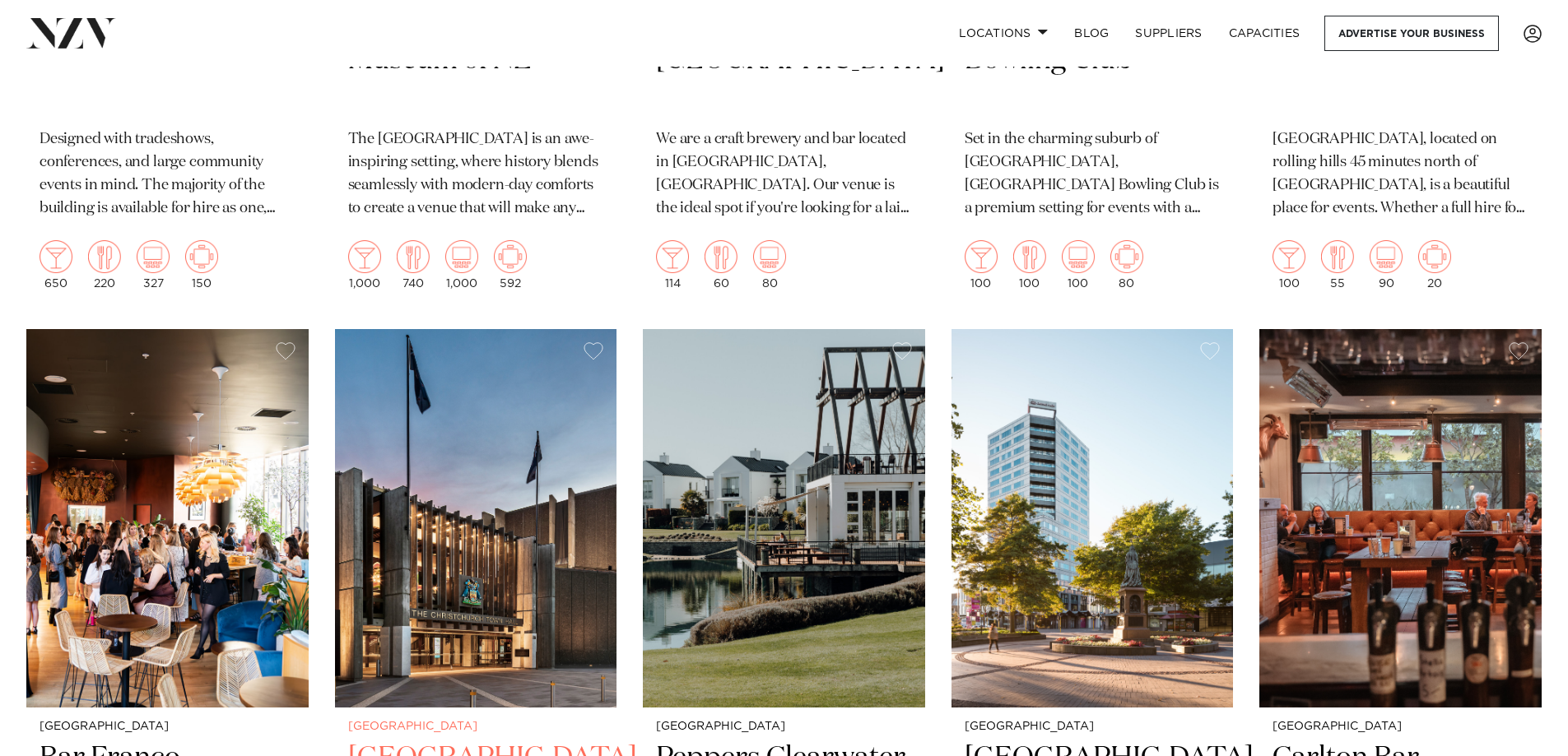
scroll to position [1975, 0]
